Goal: Information Seeking & Learning: Compare options

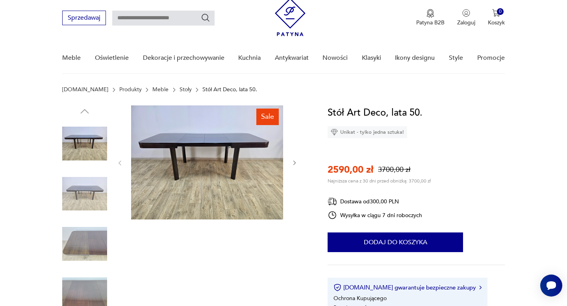
scroll to position [32, 0]
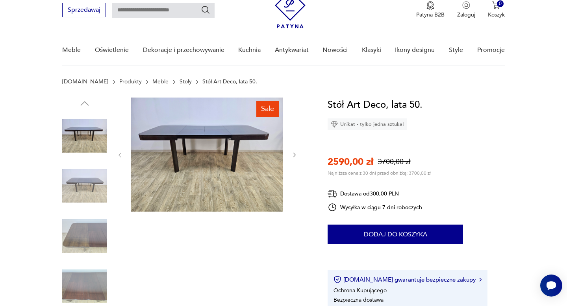
click at [231, 143] on img at bounding box center [207, 155] width 152 height 114
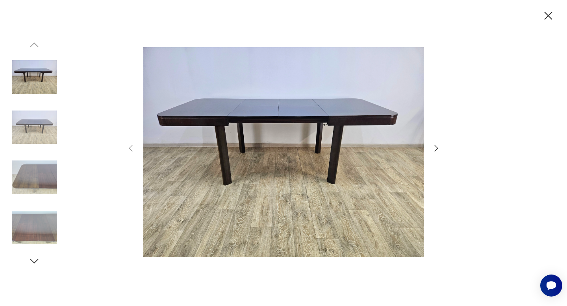
click at [438, 156] on div at bounding box center [283, 153] width 315 height 246
click at [435, 146] on icon "button" at bounding box center [436, 148] width 4 height 6
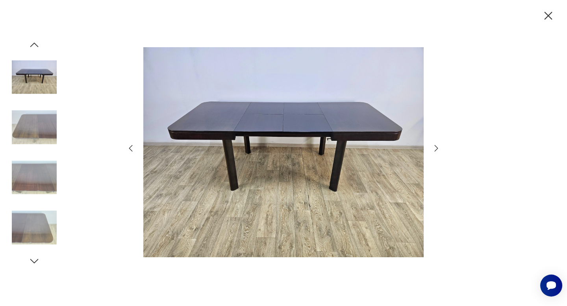
click at [435, 146] on icon "button" at bounding box center [436, 148] width 4 height 6
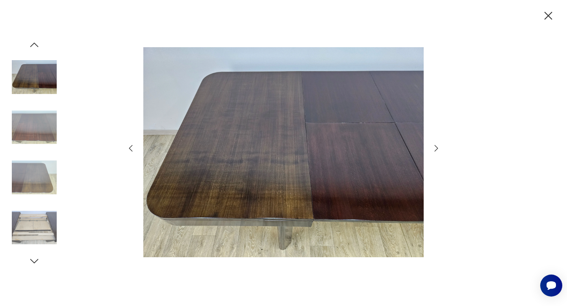
click at [435, 146] on icon "button" at bounding box center [436, 148] width 4 height 6
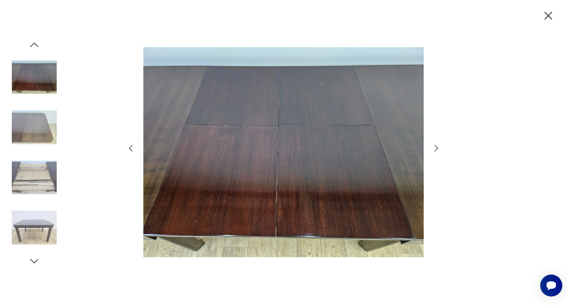
click at [435, 146] on icon "button" at bounding box center [436, 148] width 4 height 6
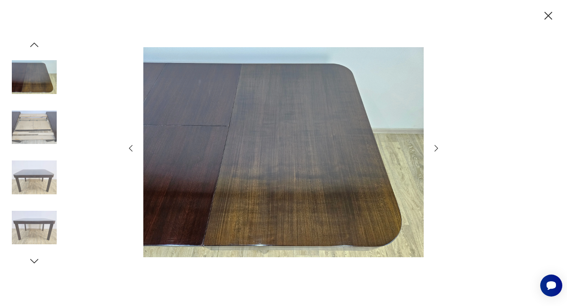
click at [435, 146] on icon "button" at bounding box center [436, 148] width 4 height 6
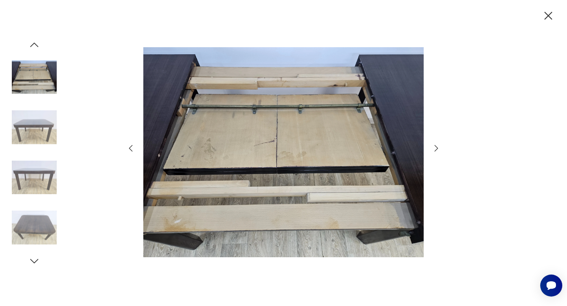
click at [438, 150] on icon "button" at bounding box center [435, 148] width 9 height 9
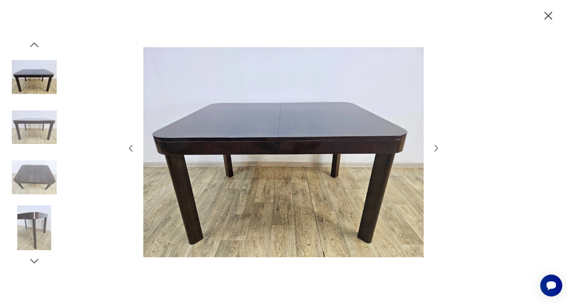
click at [438, 150] on icon "button" at bounding box center [435, 148] width 9 height 9
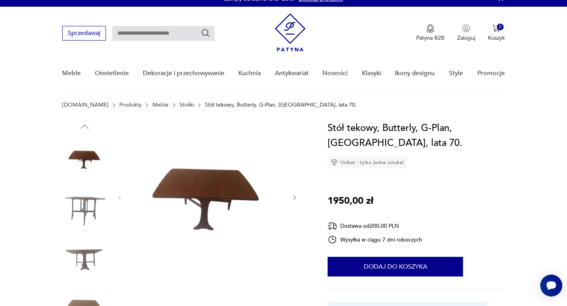
scroll to position [10, 0]
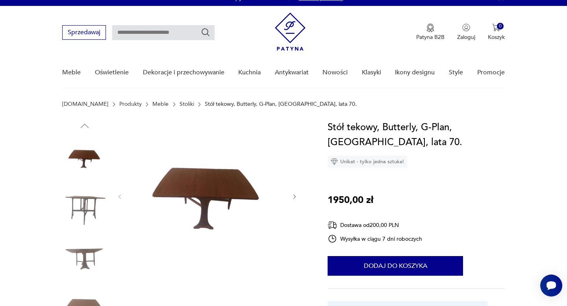
click at [104, 196] on img at bounding box center [84, 208] width 45 height 45
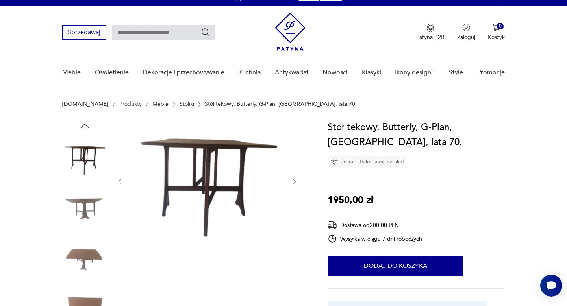
click at [152, 104] on link "Meble" at bounding box center [160, 104] width 16 height 6
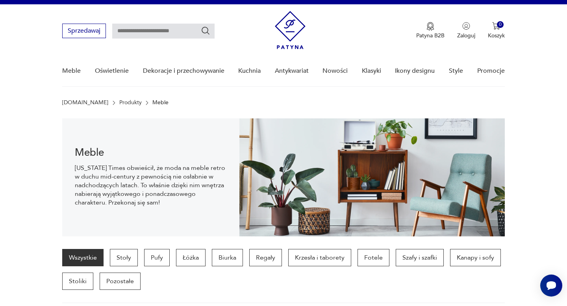
scroll to position [168, 0]
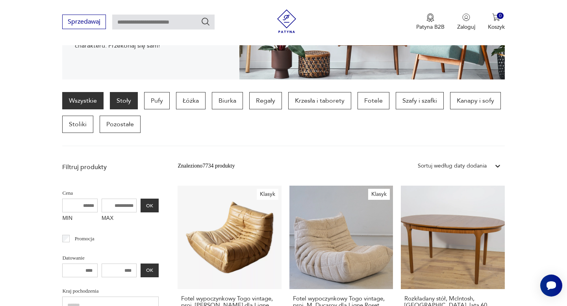
click at [126, 103] on p "Stoły" at bounding box center [124, 100] width 28 height 17
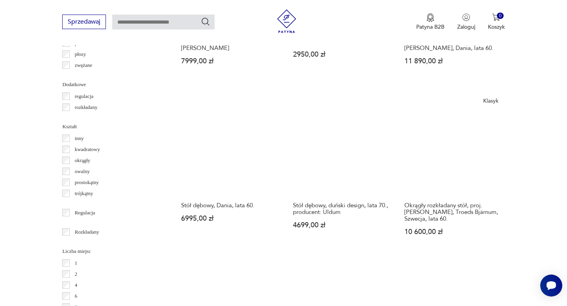
scroll to position [1078, 0]
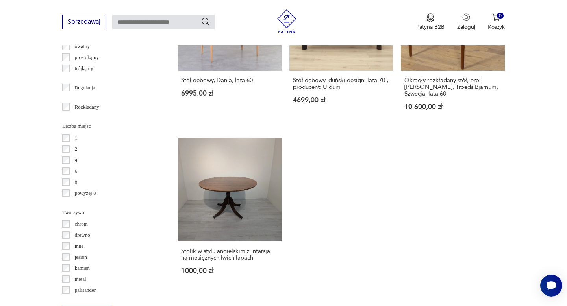
click at [80, 194] on p "powyżej 8" at bounding box center [85, 193] width 21 height 9
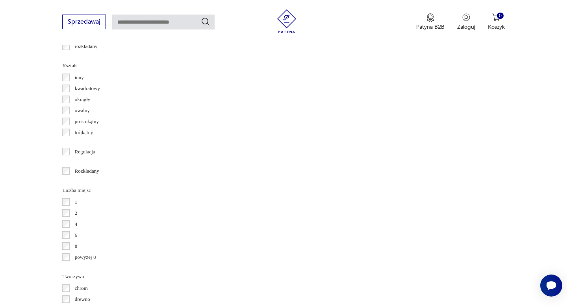
scroll to position [1021, 0]
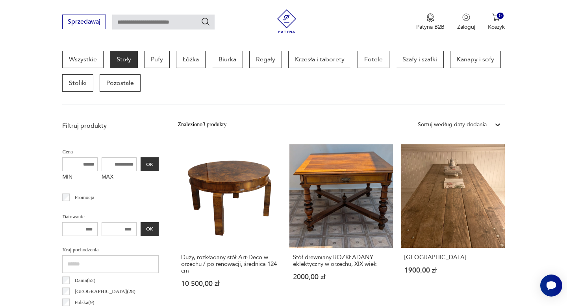
scroll to position [209, 0]
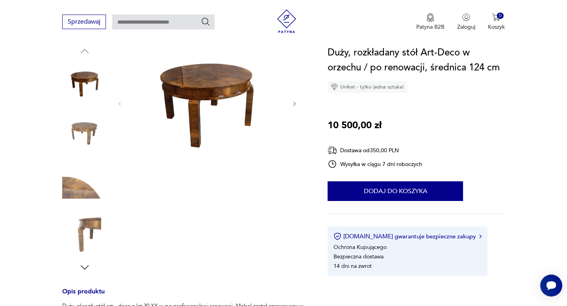
scroll to position [128, 0]
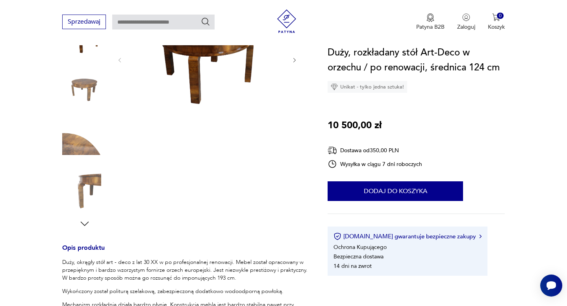
click at [85, 222] on icon "button" at bounding box center [85, 224] width 12 height 12
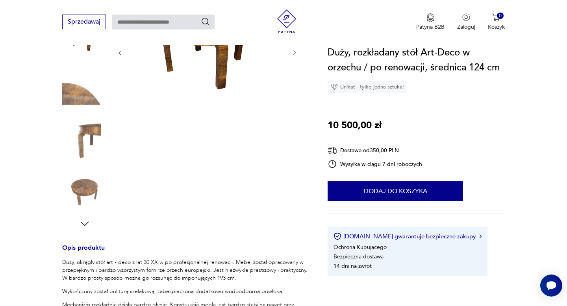
click at [85, 222] on icon "button" at bounding box center [85, 224] width 12 height 12
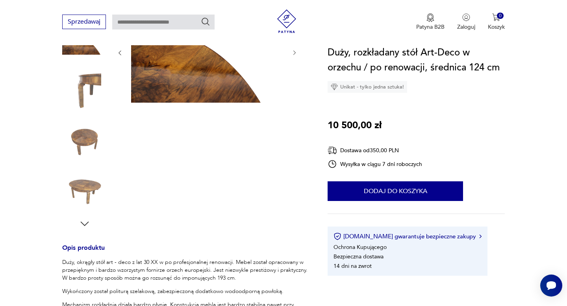
click at [85, 222] on icon "button" at bounding box center [85, 224] width 12 height 12
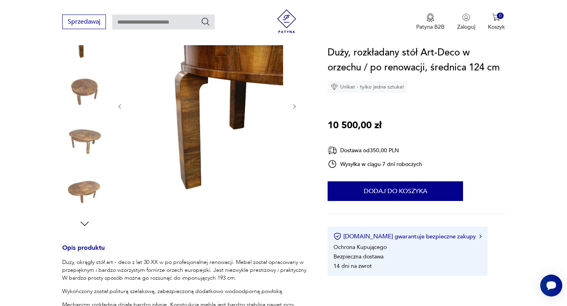
click at [85, 222] on icon "button" at bounding box center [85, 224] width 12 height 12
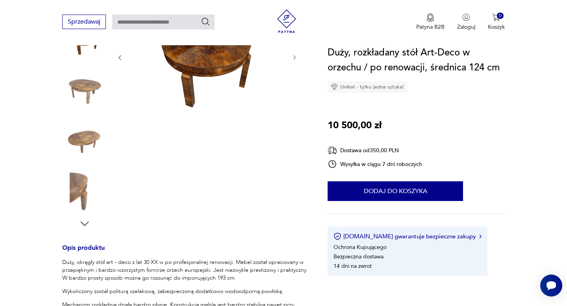
click at [85, 222] on icon "button" at bounding box center [85, 224] width 12 height 12
